Goal: Find specific page/section: Find specific page/section

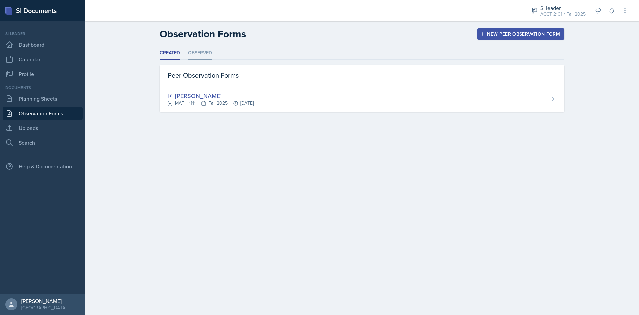
click at [195, 50] on li "Observed" at bounding box center [200, 53] width 24 height 13
click at [44, 122] on link "Uploads" at bounding box center [43, 127] width 80 height 13
